Goal: Task Accomplishment & Management: Use online tool/utility

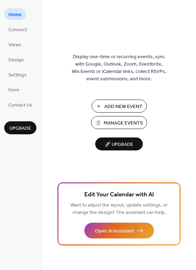
click at [131, 105] on span "Add New Event" at bounding box center [123, 106] width 38 height 7
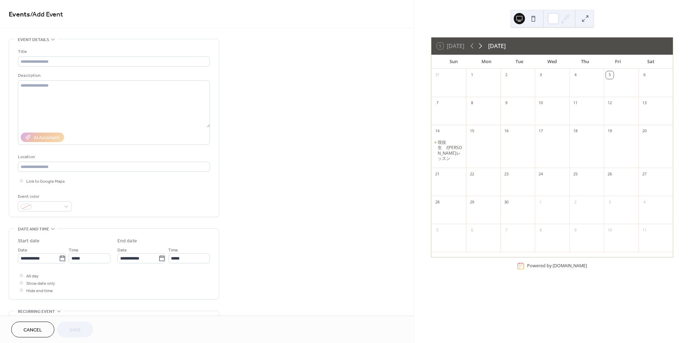
click at [481, 45] on icon at bounding box center [480, 46] width 8 height 8
click at [482, 47] on icon at bounding box center [480, 46] width 8 height 8
click at [473, 45] on icon at bounding box center [472, 46] width 8 height 8
